Goal: Task Accomplishment & Management: Manage account settings

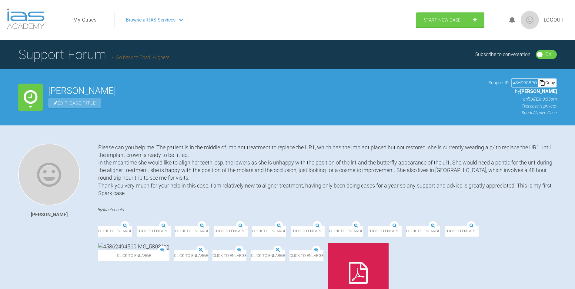
click at [29, 106] on icon at bounding box center [30, 106] width 3 height 5
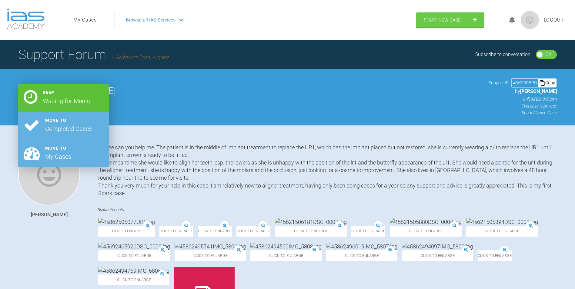
click at [50, 100] on div "Waiting for Mentor" at bounding box center [68, 101] width 50 height 10
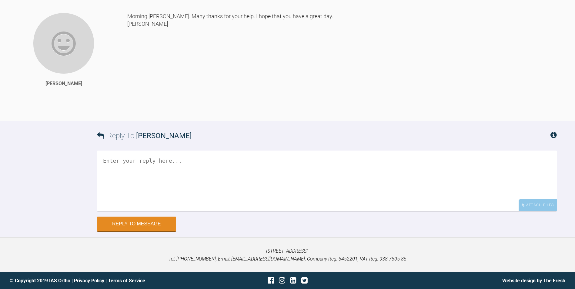
scroll to position [1697, 0]
click at [554, 138] on icon at bounding box center [553, 134] width 6 height 7
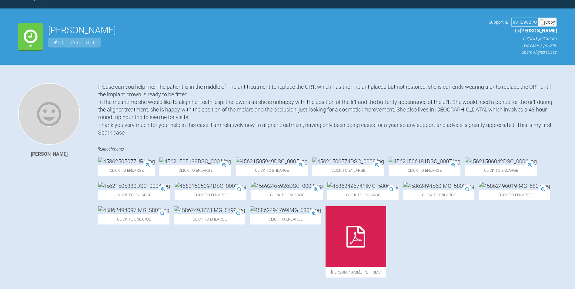
scroll to position [0, 0]
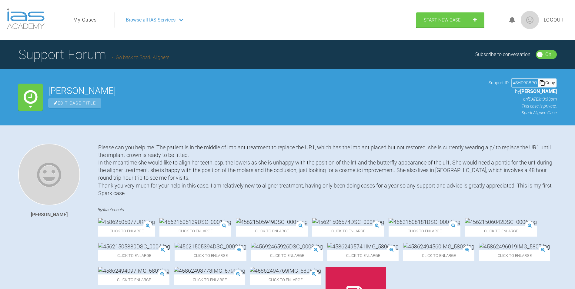
click at [77, 104] on span "Edit Case Title" at bounding box center [74, 103] width 53 height 10
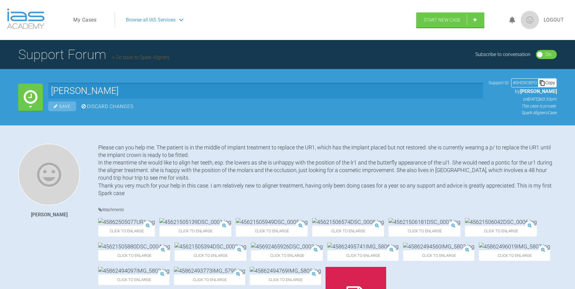
click at [93, 130] on div "Jacqueline Fergus Please can you help me. The patient is in the middle of impla…" at bounding box center [287, 238] width 575 height 227
